Goal: Navigation & Orientation: Find specific page/section

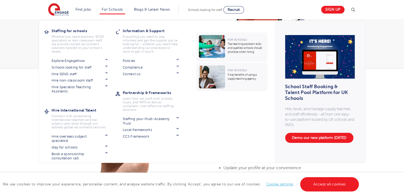
scroll to position [53, 0]
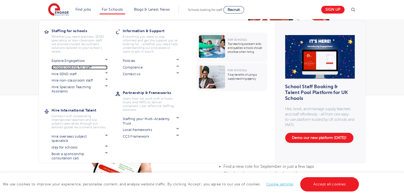
click at [84, 68] on link "Schools looking for staff" at bounding box center [79, 67] width 56 height 4
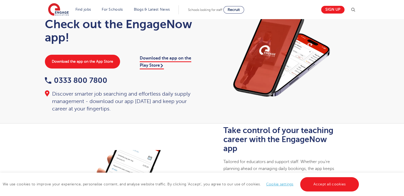
scroll to position [0, 0]
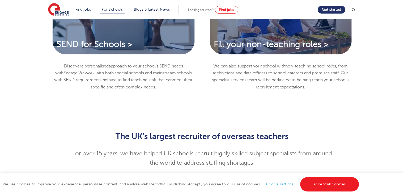
scroll to position [425, 0]
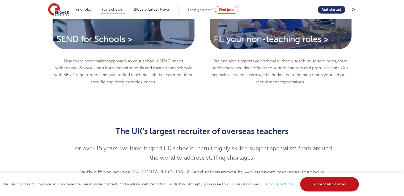
click at [324, 186] on link "Accept all cookies" at bounding box center [329, 184] width 59 height 14
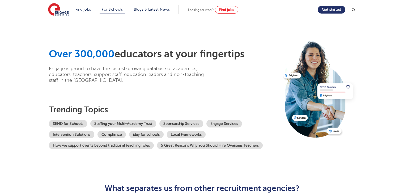
scroll to position [0, 0]
